Goal: Navigation & Orientation: Find specific page/section

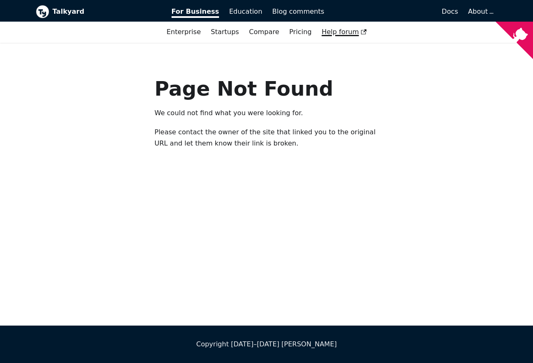
click at [337, 32] on span "Help forum" at bounding box center [343, 32] width 45 height 8
